Goal: Task Accomplishment & Management: Use online tool/utility

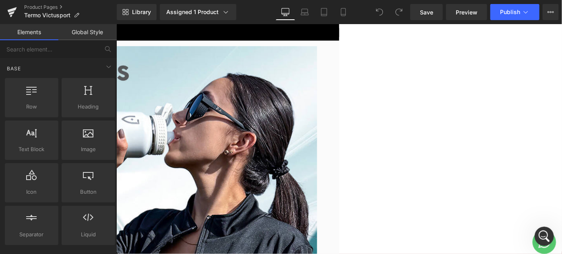
scroll to position [689, 0]
click at [17, 12] on icon at bounding box center [12, 12] width 10 height 20
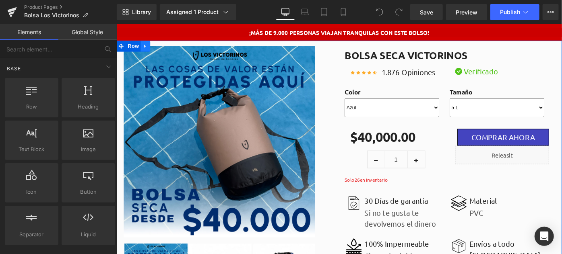
click at [145, 48] on icon at bounding box center [148, 48] width 6 height 6
click at [166, 48] on icon at bounding box center [169, 48] width 6 height 6
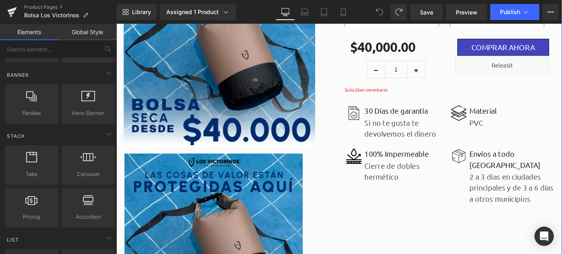
scroll to position [110, 0]
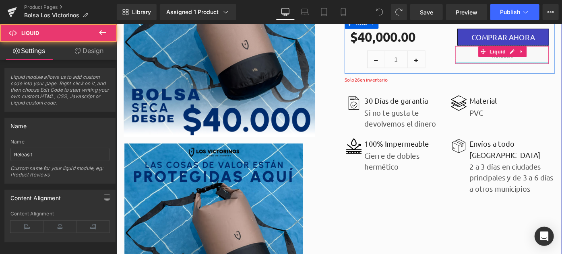
click at [504, 64] on div "Liquid" at bounding box center [537, 58] width 103 height 20
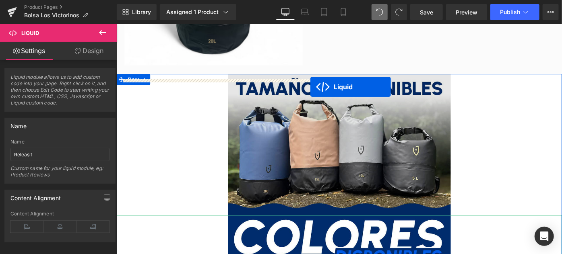
scroll to position [3200, 0]
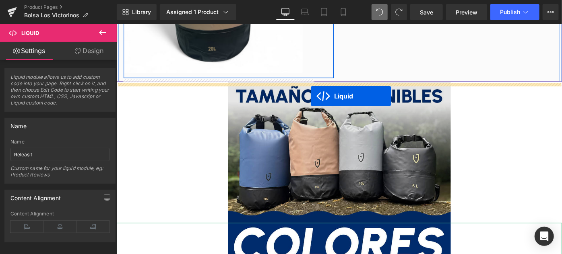
drag, startPoint x: 334, startPoint y: 197, endPoint x: 329, endPoint y: 100, distance: 96.8
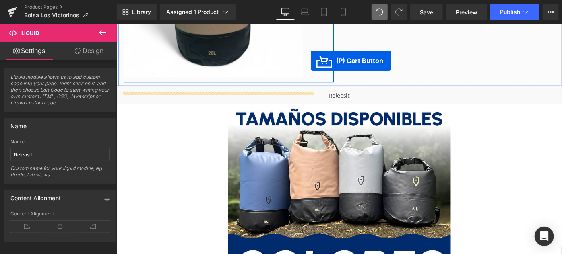
scroll to position [3187, 0]
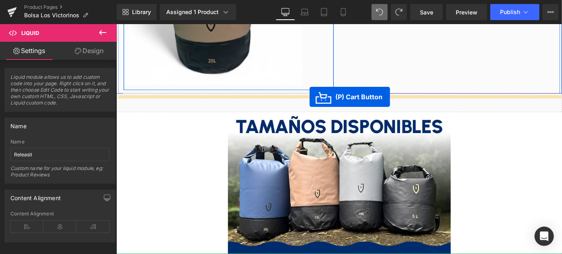
drag, startPoint x: 506, startPoint y: 146, endPoint x: 327, endPoint y: 103, distance: 184.1
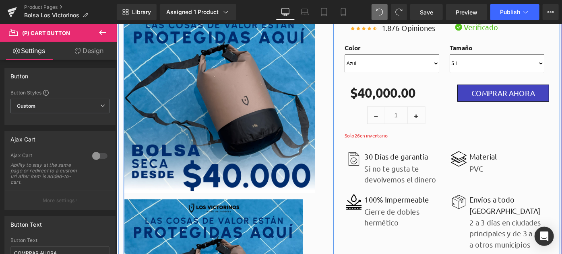
scroll to position [0, 0]
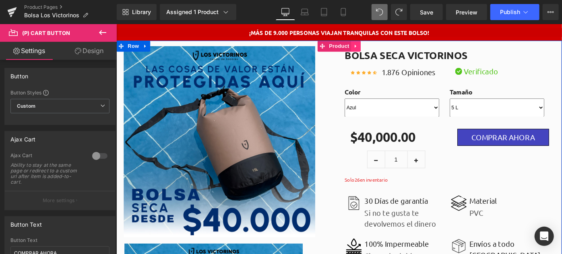
click at [375, 48] on icon at bounding box center [378, 48] width 6 height 6
click at [379, 51] on link at bounding box center [383, 48] width 10 height 12
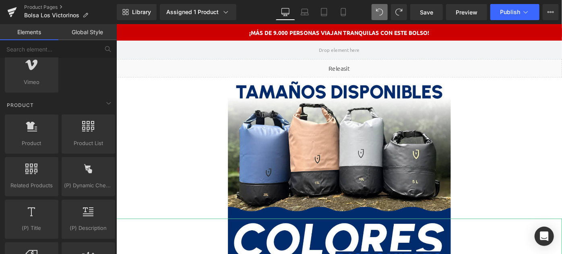
scroll to position [659, 0]
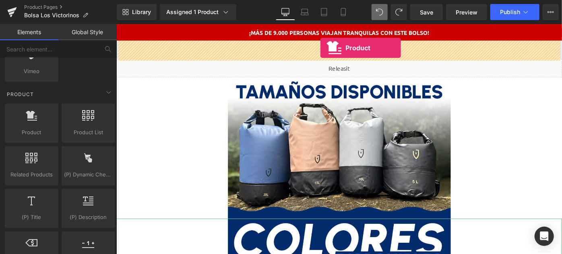
drag, startPoint x: 149, startPoint y: 149, endPoint x: 339, endPoint y: 49, distance: 214.3
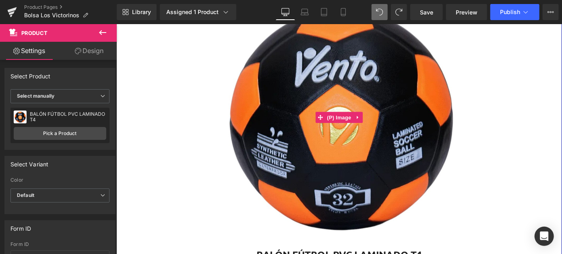
click at [360, 81] on img at bounding box center [359, 125] width 287 height 287
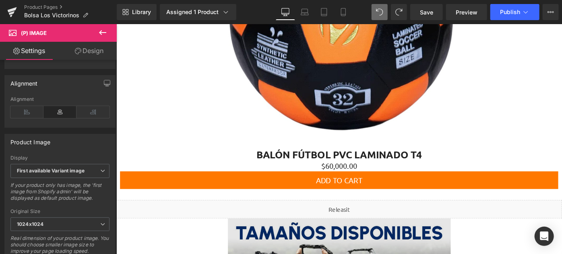
scroll to position [256, 0]
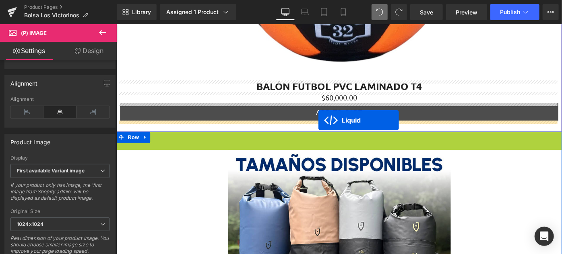
drag, startPoint x: 336, startPoint y: 149, endPoint x: 337, endPoint y: 129, distance: 19.7
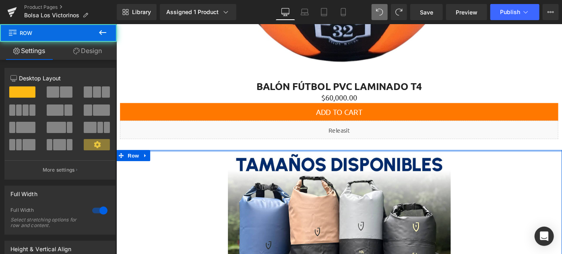
drag, startPoint x: 347, startPoint y: 162, endPoint x: 347, endPoint y: 151, distance: 10.5
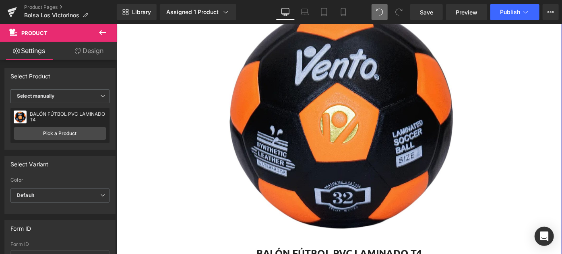
scroll to position [73, 0]
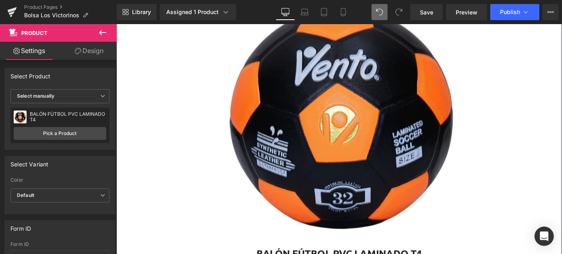
click at [360, 113] on img at bounding box center [359, 124] width 287 height 287
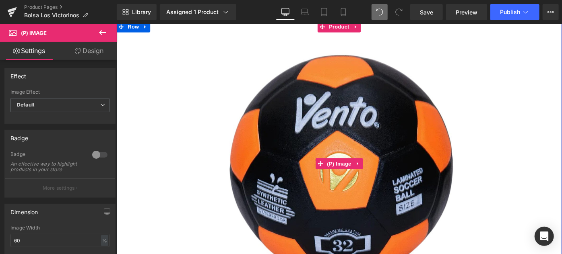
scroll to position [0, 0]
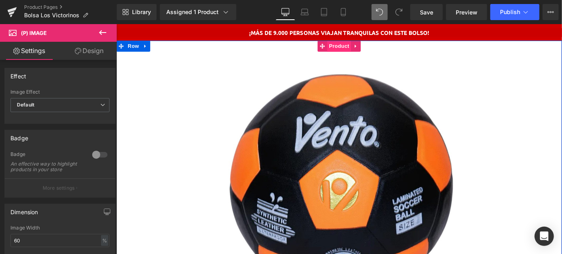
click at [352, 51] on span "Product" at bounding box center [360, 48] width 26 height 12
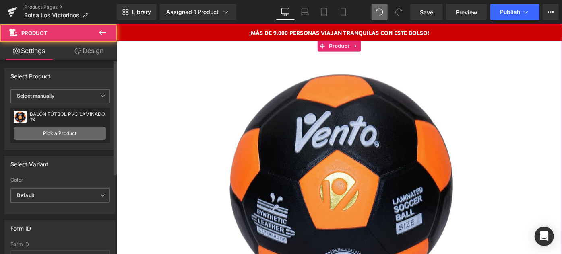
click at [49, 130] on link "Pick a Product" at bounding box center [60, 133] width 93 height 13
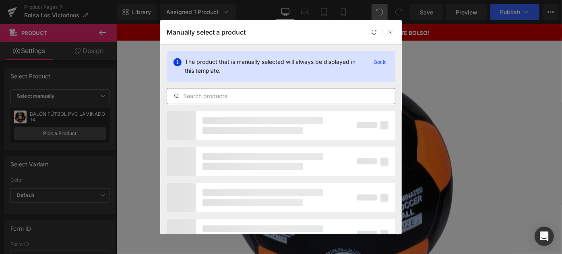
click at [204, 94] on input "text" at bounding box center [281, 96] width 228 height 10
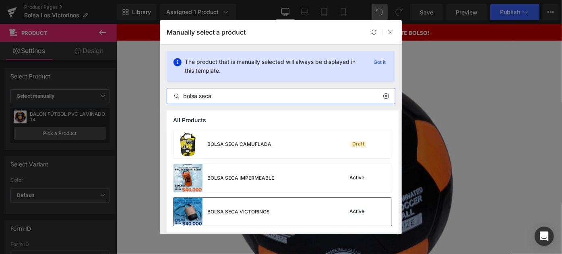
type input "bolsa seca"
click at [228, 202] on div "BOLSA SECA VICTORINOS" at bounding box center [222, 212] width 96 height 28
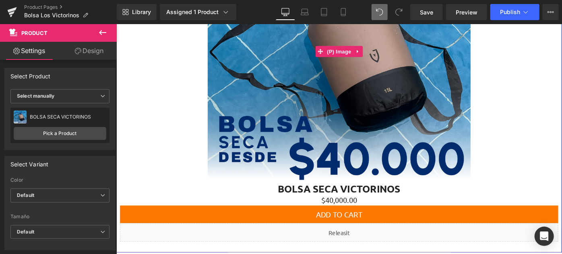
scroll to position [183, 0]
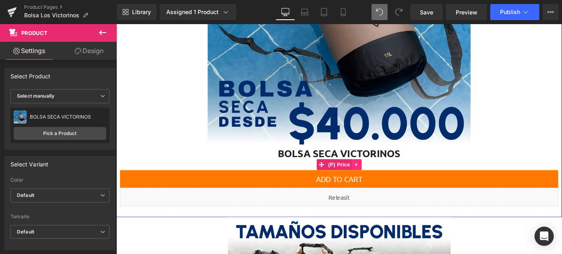
click at [378, 177] on icon at bounding box center [379, 178] width 2 height 4
click at [379, 176] on link at bounding box center [384, 178] width 10 height 12
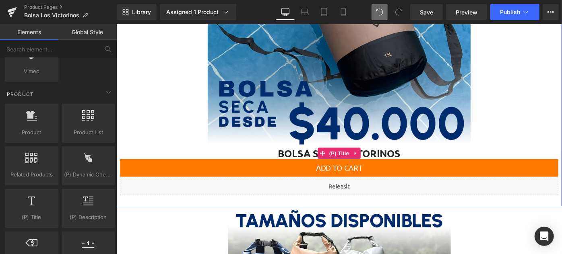
click at [369, 165] on span "(P) Title" at bounding box center [360, 165] width 26 height 12
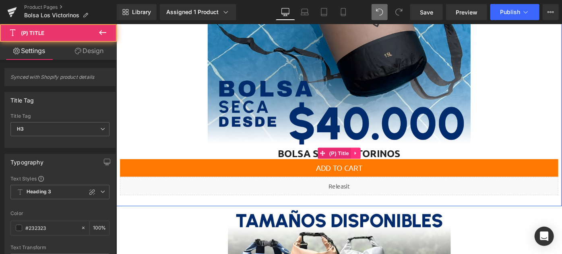
click at [378, 165] on link at bounding box center [377, 165] width 10 height 12
click at [380, 164] on icon at bounding box center [383, 165] width 6 height 6
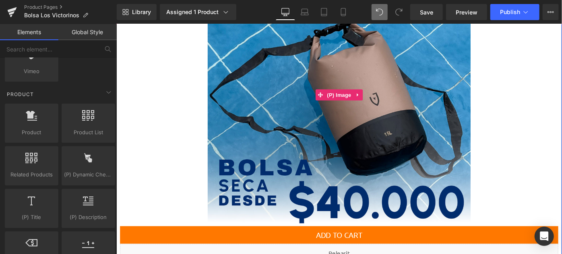
scroll to position [0, 0]
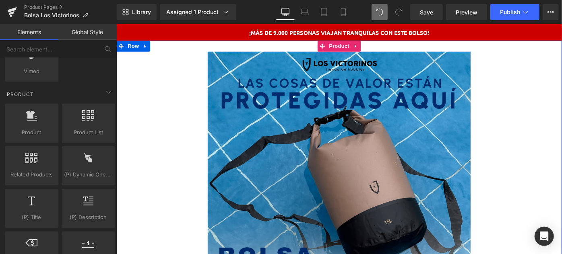
click at [309, 51] on div "Sale Off (P) Image Add To Cart (P) Cart Button Liquid Product" at bounding box center [359, 217] width 487 height 351
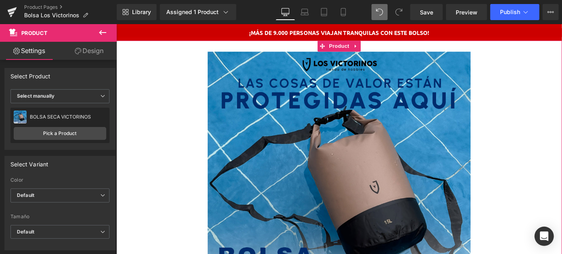
click at [82, 54] on link "Design" at bounding box center [89, 51] width 58 height 18
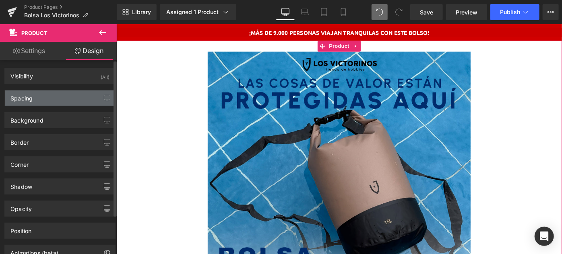
click at [40, 96] on div "Spacing" at bounding box center [60, 98] width 110 height 15
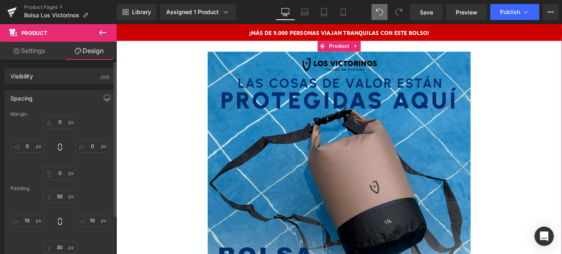
scroll to position [73, 0]
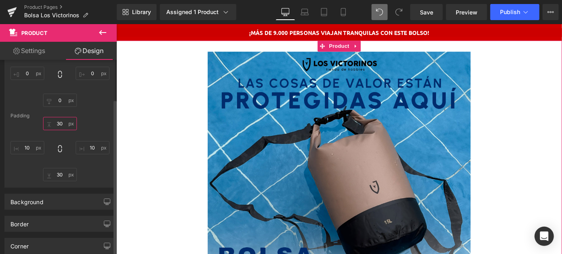
click at [55, 124] on input "30" at bounding box center [60, 123] width 34 height 13
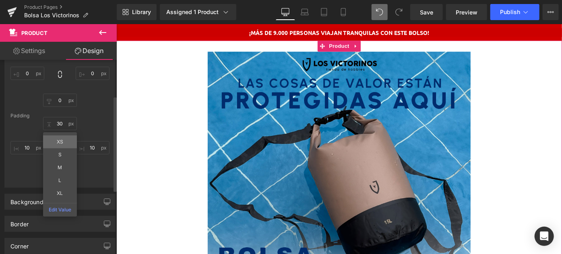
type input "XS"
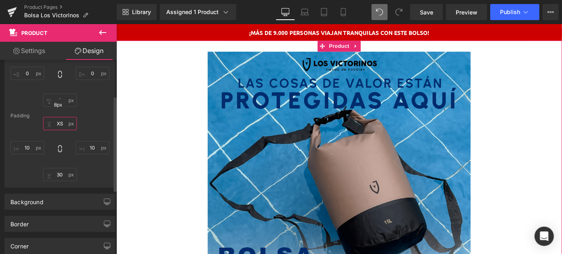
click at [60, 123] on input "XS" at bounding box center [60, 123] width 34 height 13
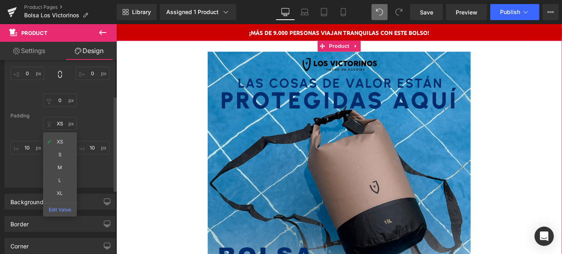
click at [89, 118] on div "Margin 0px 0 0px 0 0px 0 0px 0 Padding 8px XS XS S M L XL Edit Value 10px 10 30…" at bounding box center [60, 113] width 110 height 149
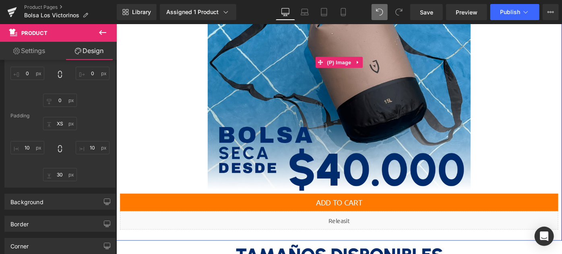
scroll to position [183, 0]
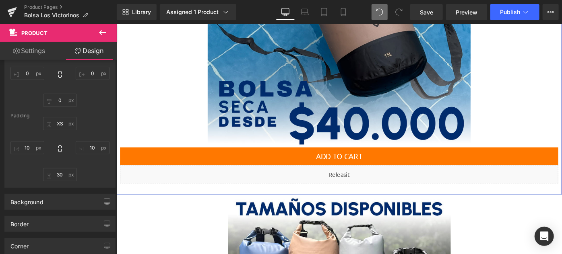
click at [323, 204] on div "Sale Off (P) Image Add To Cart (P) Cart Button Liquid Product" at bounding box center [359, 34] width 487 height 351
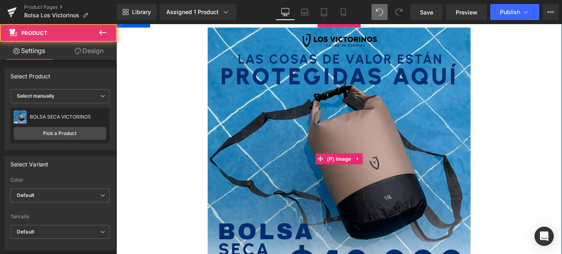
scroll to position [0, 0]
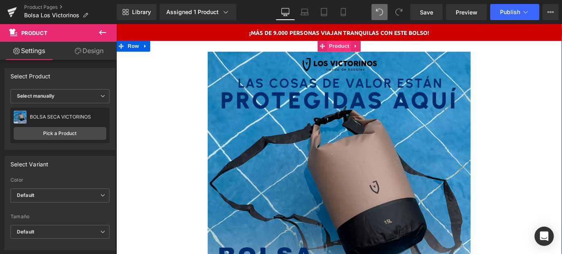
click at [367, 50] on span "Product" at bounding box center [360, 48] width 26 height 12
click at [381, 93] on img at bounding box center [359, 197] width 287 height 287
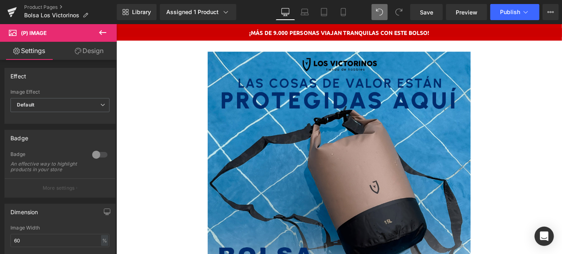
click at [97, 30] on button at bounding box center [103, 33] width 28 height 18
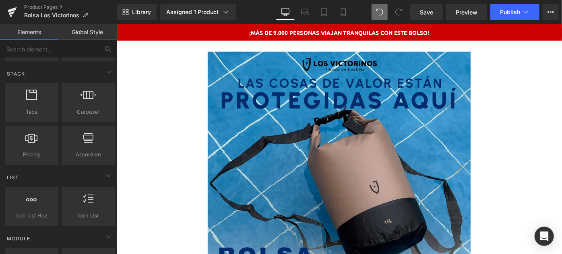
scroll to position [291, 0]
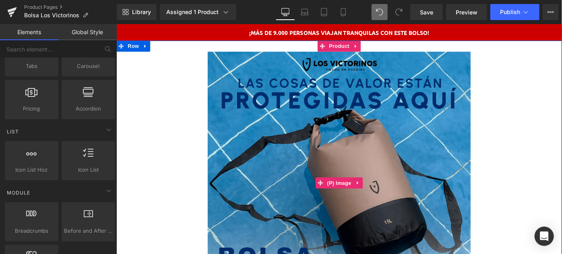
click at [351, 146] on img at bounding box center [359, 197] width 287 height 287
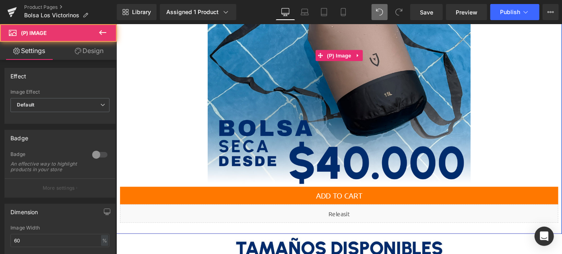
scroll to position [146, 0]
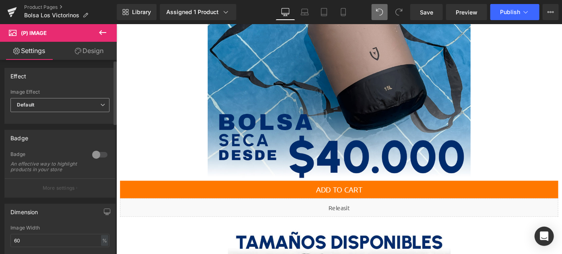
click at [55, 104] on span "Default" at bounding box center [59, 105] width 99 height 14
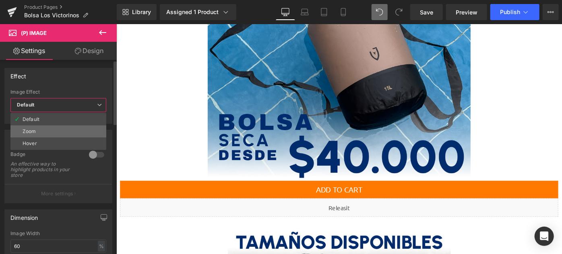
click at [48, 132] on li "Zoom" at bounding box center [58, 132] width 96 height 12
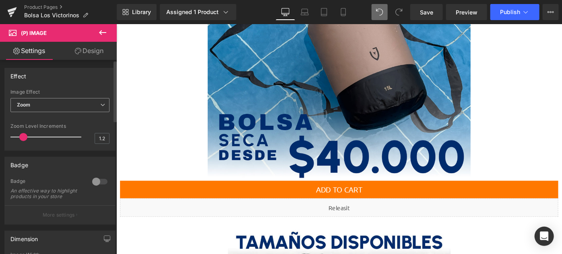
click at [50, 98] on span "Zoom" at bounding box center [59, 105] width 99 height 14
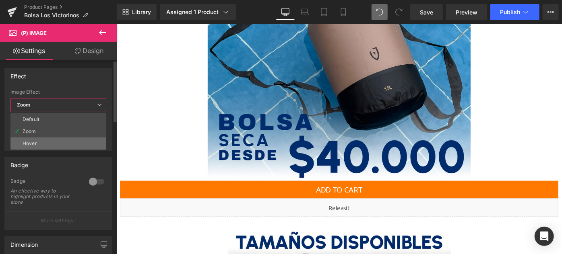
click at [42, 141] on li "Hover" at bounding box center [58, 144] width 96 height 12
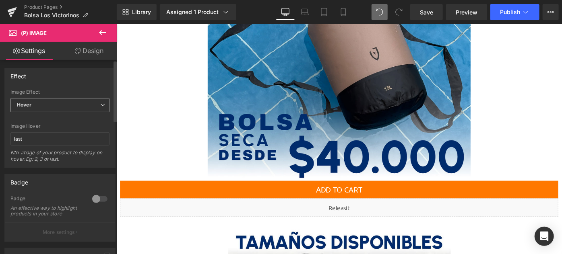
click at [51, 108] on span "Hover" at bounding box center [59, 105] width 99 height 14
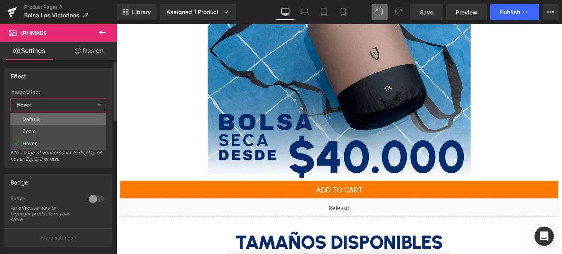
click at [47, 120] on li "Default" at bounding box center [58, 120] width 96 height 12
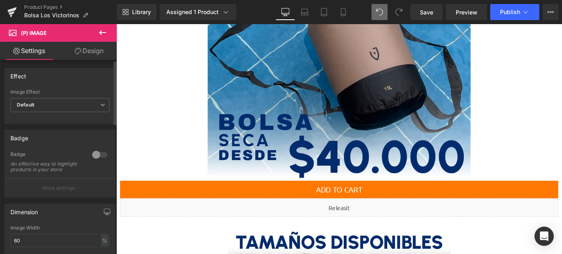
click at [94, 154] on div at bounding box center [99, 155] width 19 height 13
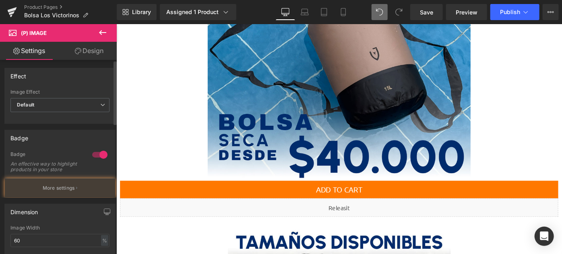
click at [94, 154] on div at bounding box center [99, 155] width 19 height 13
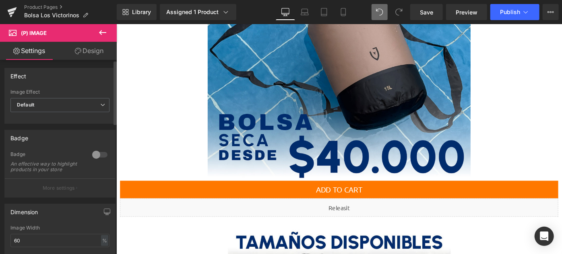
click at [94, 149] on div at bounding box center [99, 155] width 19 height 13
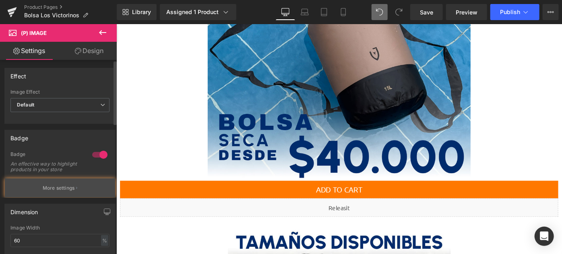
click at [78, 189] on button "More settings" at bounding box center [60, 188] width 110 height 19
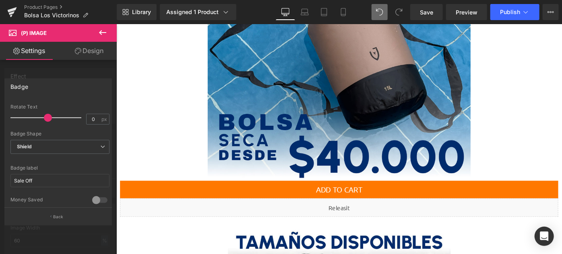
click at [104, 34] on icon at bounding box center [103, 33] width 10 height 10
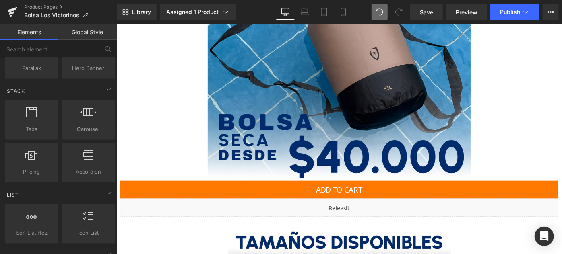
scroll to position [183, 0]
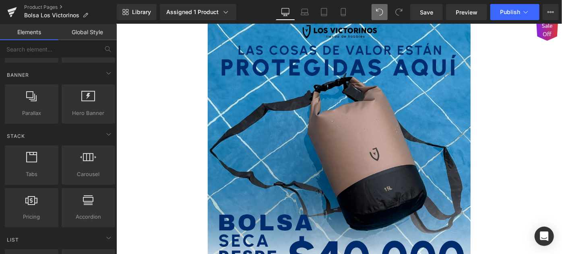
click at [272, 93] on img at bounding box center [359, 161] width 287 height 287
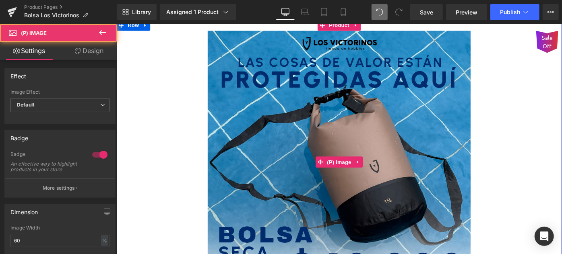
scroll to position [0, 0]
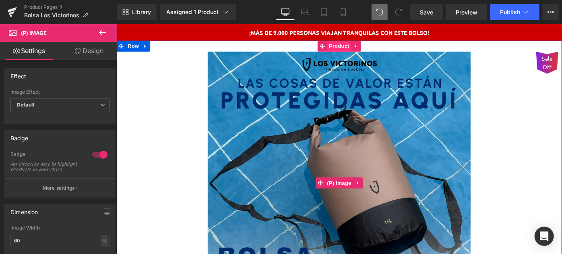
click at [353, 54] on span "Product" at bounding box center [360, 48] width 26 height 12
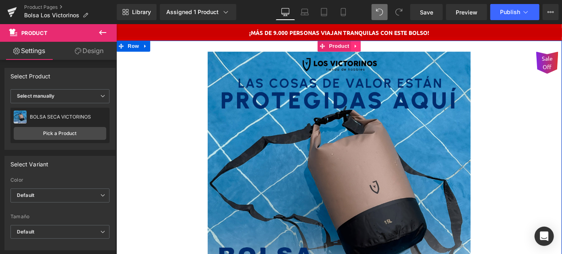
click at [375, 47] on icon at bounding box center [378, 48] width 6 height 6
click at [381, 47] on icon at bounding box center [383, 48] width 6 height 6
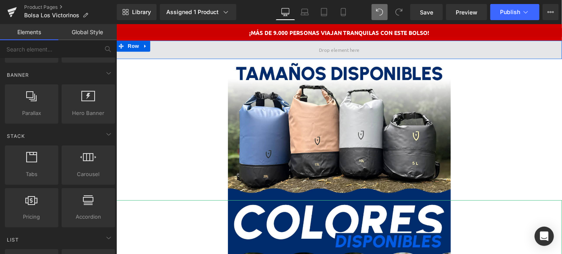
click at [337, 54] on span at bounding box center [360, 52] width 50 height 14
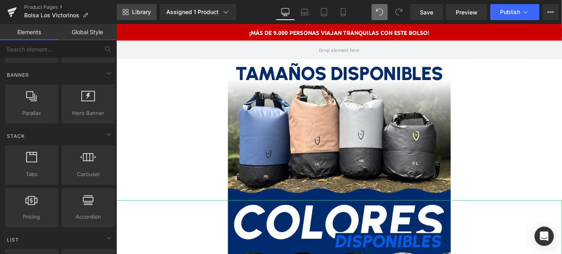
click at [139, 13] on span "Library" at bounding box center [141, 11] width 19 height 7
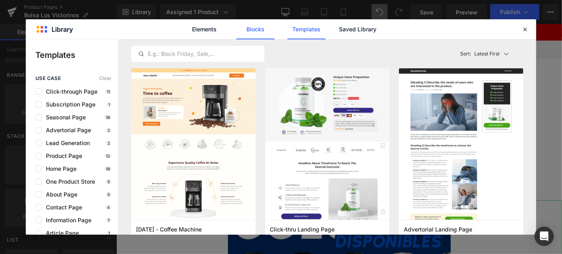
click at [258, 31] on link "Blocks" at bounding box center [255, 29] width 38 height 20
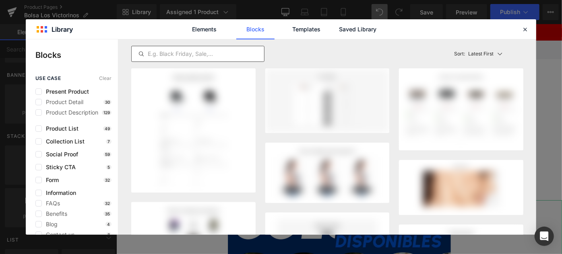
click at [202, 52] on input "text" at bounding box center [198, 54] width 132 height 10
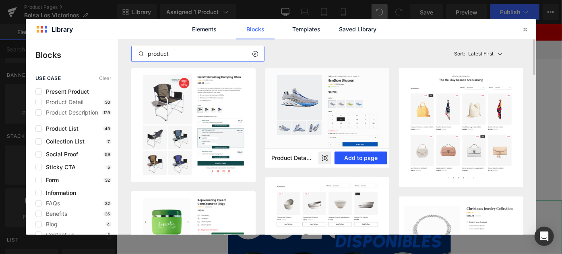
type input "product"
click at [360, 159] on button "Add to page" at bounding box center [361, 158] width 53 height 13
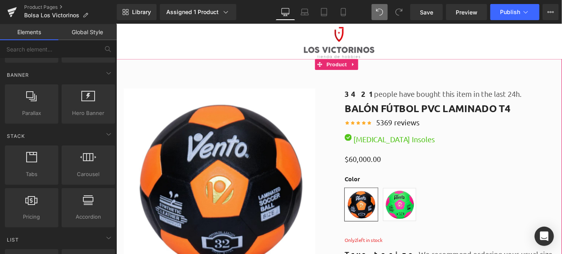
scroll to position [3842, 0]
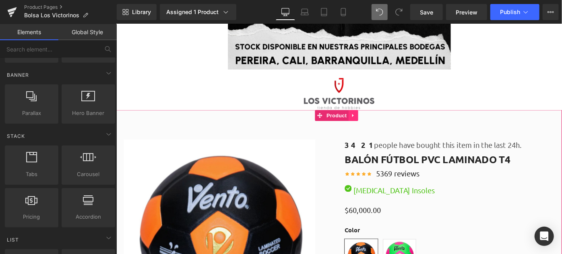
click at [378, 122] on link at bounding box center [375, 124] width 10 height 12
click at [378, 123] on icon at bounding box center [381, 124] width 6 height 6
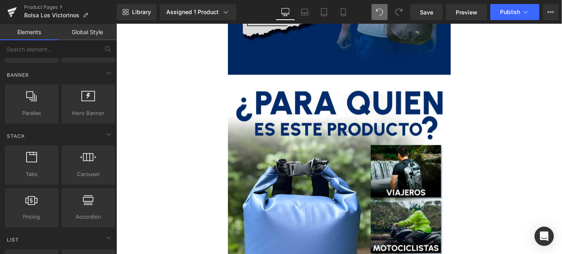
scroll to position [2700, 0]
